Goal: Task Accomplishment & Management: Use online tool/utility

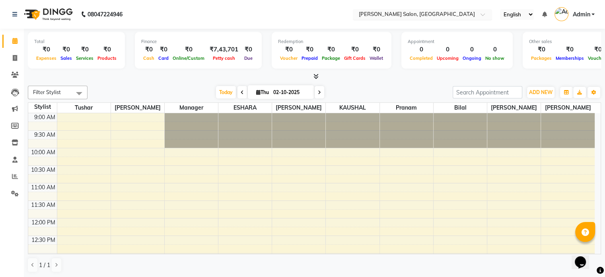
click at [406, 16] on input "text" at bounding box center [414, 15] width 115 height 8
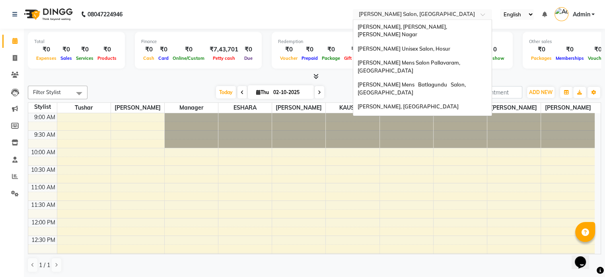
scroll to position [83, 0]
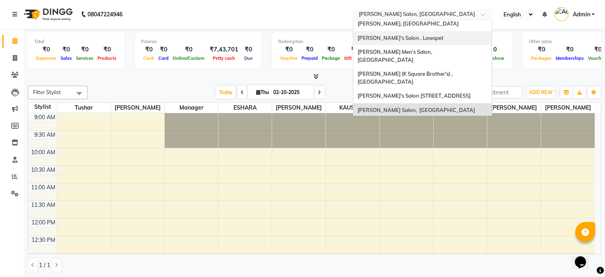
click at [445, 33] on div "Adam Men's Salon , Lawspet" at bounding box center [422, 38] width 139 height 14
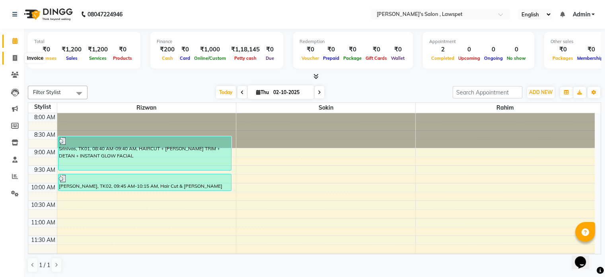
click at [13, 58] on icon at bounding box center [15, 58] width 4 height 6
select select "service"
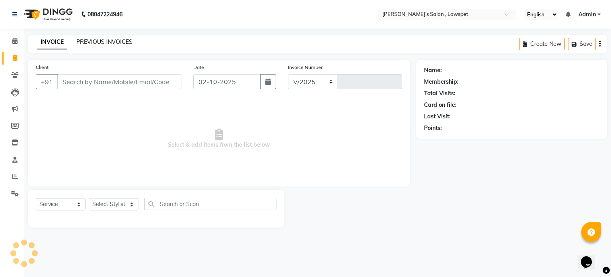
select select "8614"
type input "1561"
click at [116, 41] on link "PREVIOUS INVOICES" at bounding box center [104, 41] width 56 height 7
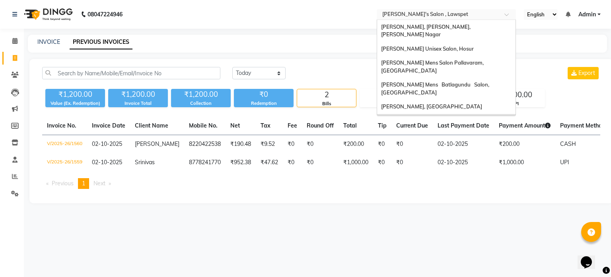
scroll to position [83, 0]
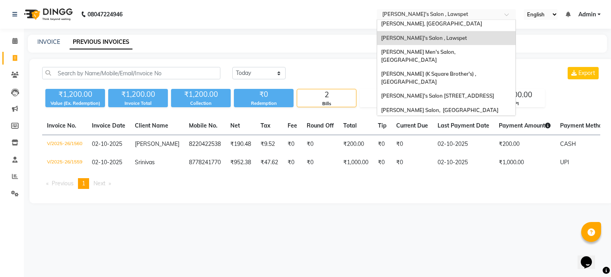
click at [474, 14] on input "text" at bounding box center [438, 15] width 115 height 8
click at [490, 47] on div "[PERSON_NAME] Men's Salon, [GEOGRAPHIC_DATA]" at bounding box center [446, 56] width 139 height 22
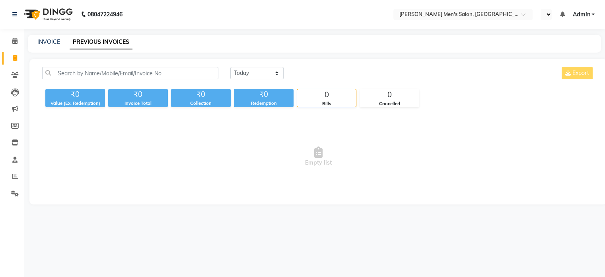
select select "en"
